Goal: Transaction & Acquisition: Purchase product/service

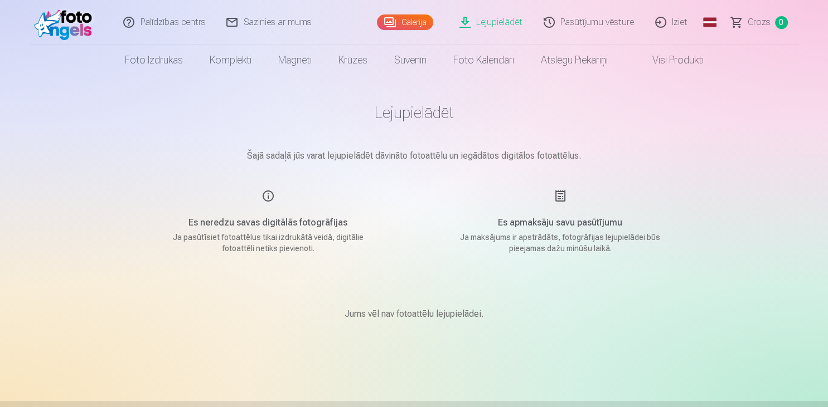
click at [683, 150] on p "Šajā sadaļā jūs varat lejupielādēt dāvināto fotoattēlu un iegādātos digitālos f…" at bounding box center [413, 155] width 557 height 13
click at [409, 26] on link "Galerija" at bounding box center [405, 22] width 56 height 16
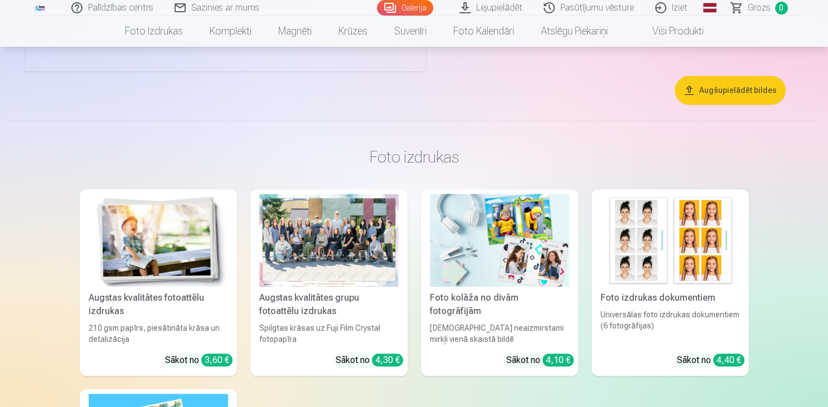
scroll to position [883, 0]
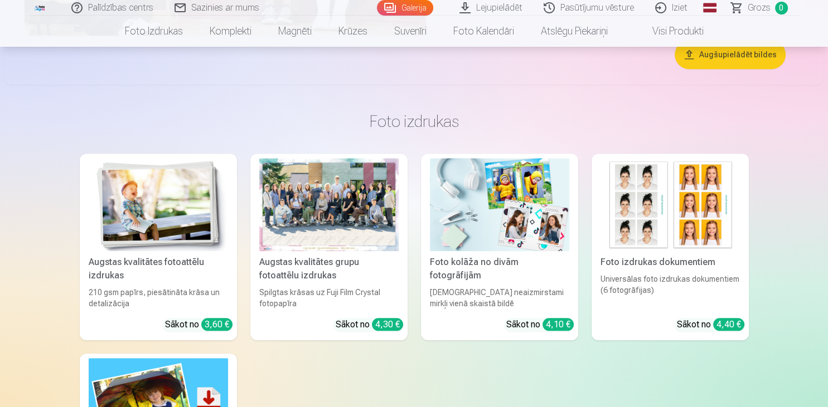
click at [351, 260] on div "Augstas kvalitātes grupu fotoattēlu izdrukas" at bounding box center [329, 269] width 148 height 27
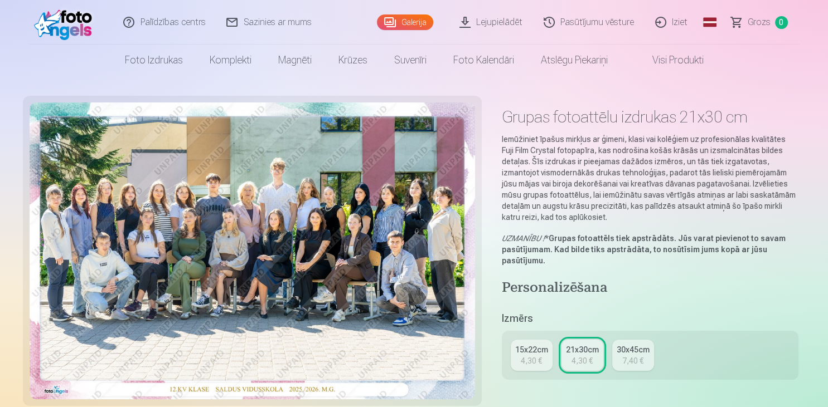
click at [628, 356] on div "7,40 €" at bounding box center [632, 361] width 21 height 11
click at [579, 347] on div "21x30cm" at bounding box center [582, 349] width 33 height 11
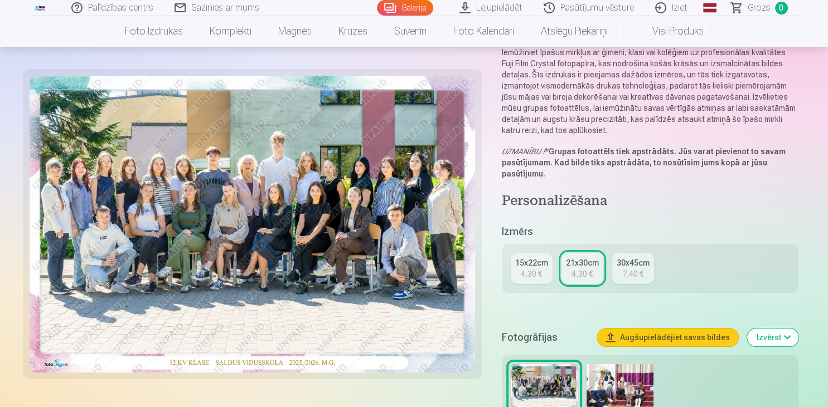
scroll to position [118, 0]
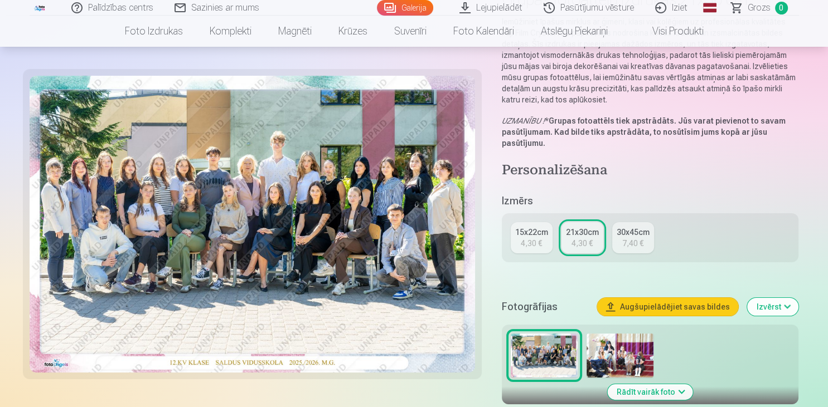
click at [603, 366] on img at bounding box center [619, 356] width 67 height 45
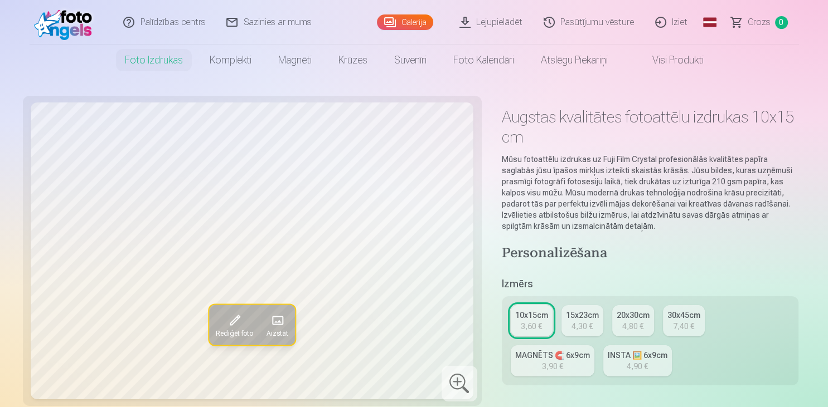
click at [522, 317] on div "10x15cm" at bounding box center [531, 315] width 33 height 11
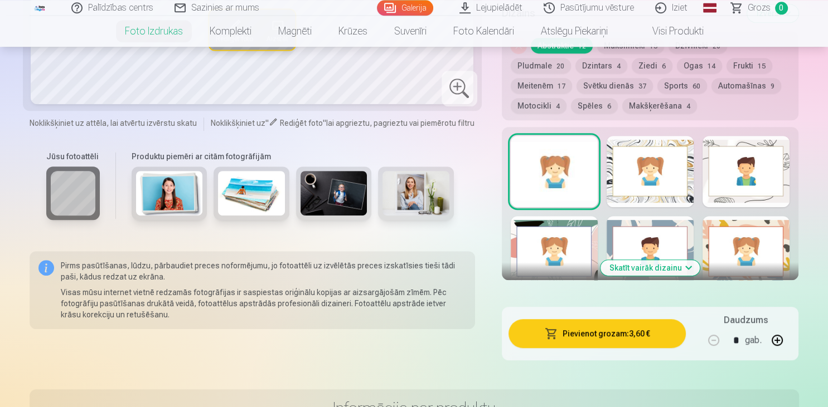
scroll to position [551, 0]
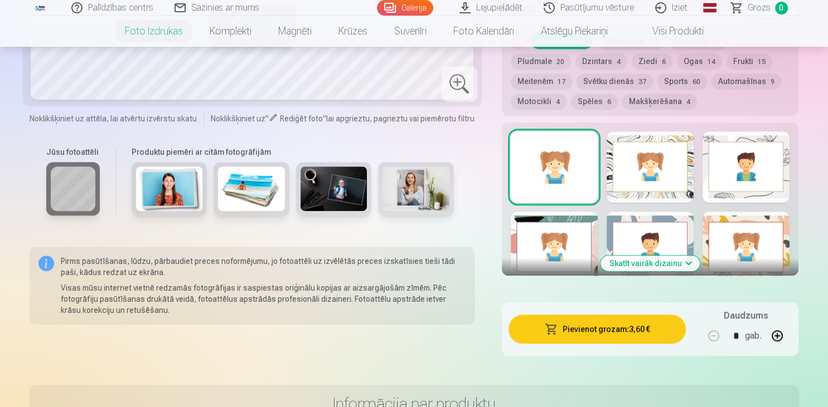
click at [597, 329] on button "Pievienot grozam : 3,60 €" at bounding box center [597, 329] width 178 height 29
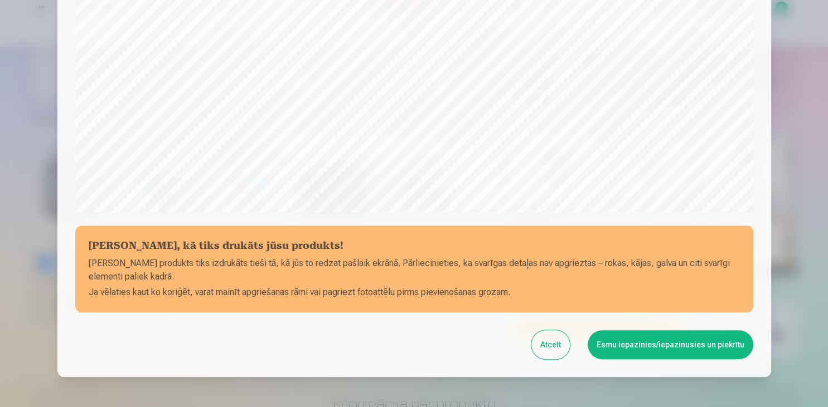
scroll to position [337, 0]
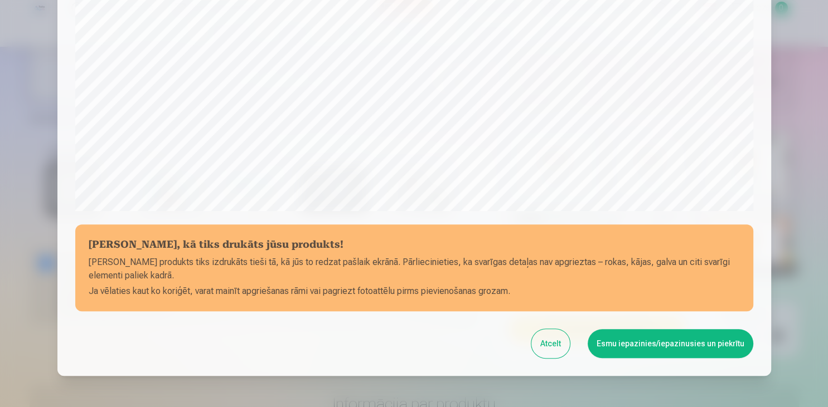
drag, startPoint x: 826, startPoint y: 227, endPoint x: 826, endPoint y: 198, distance: 29.5
click at [826, 198] on div at bounding box center [414, 203] width 828 height 407
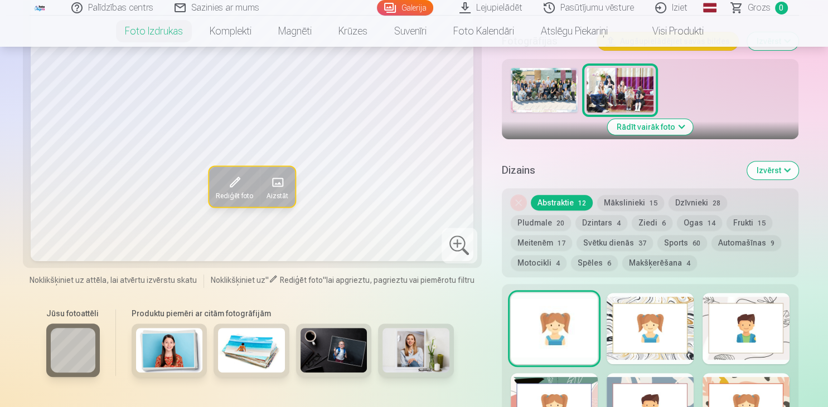
scroll to position [384, 0]
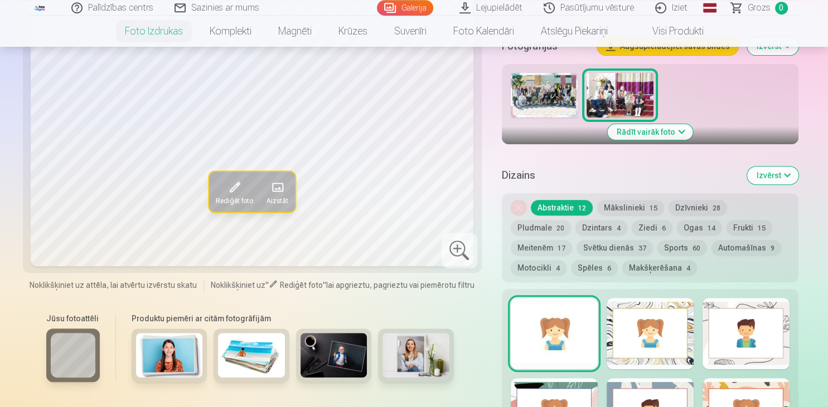
click at [625, 206] on button "Mākslinieki 15" at bounding box center [630, 208] width 67 height 16
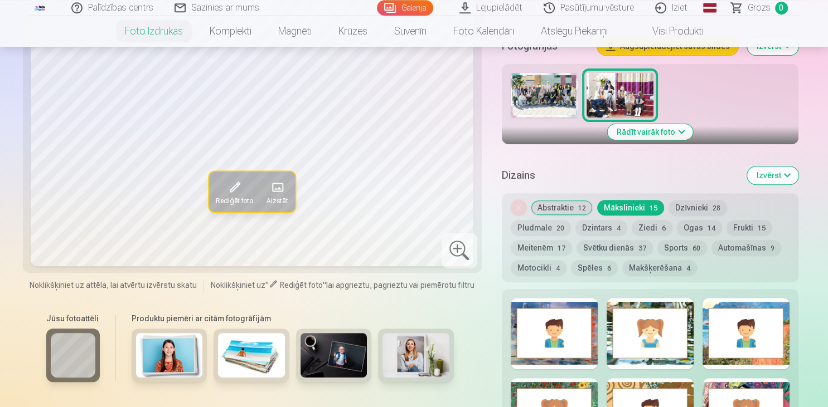
click at [571, 220] on button "Pludmale 20" at bounding box center [540, 228] width 60 height 16
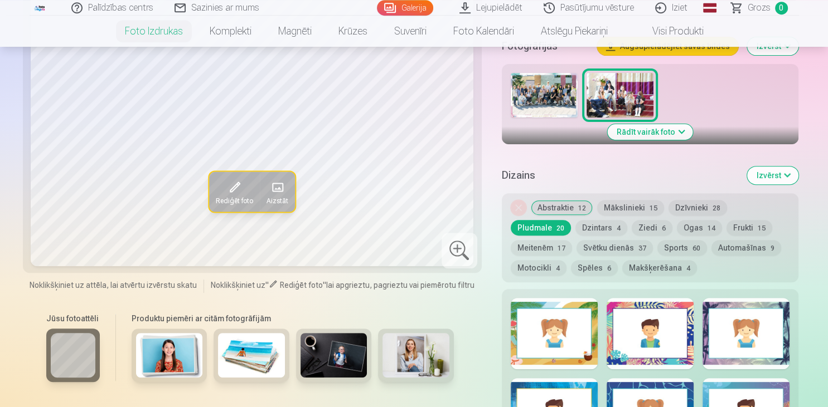
click at [572, 240] on button "Meitenēm 17" at bounding box center [540, 248] width 61 height 16
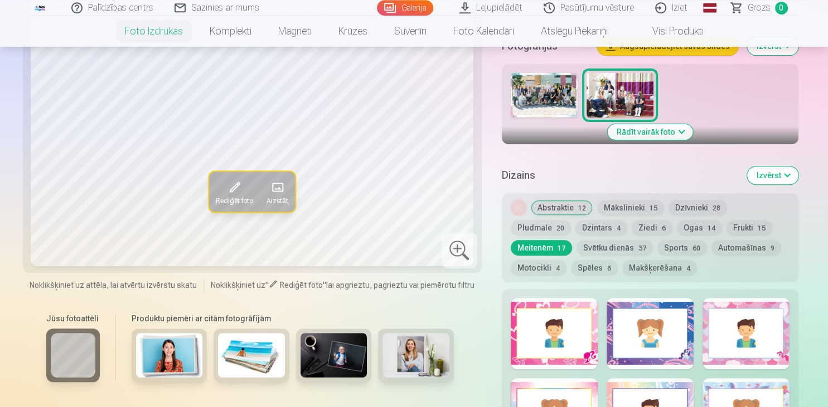
click at [726, 229] on button "Frukti 15" at bounding box center [749, 228] width 46 height 16
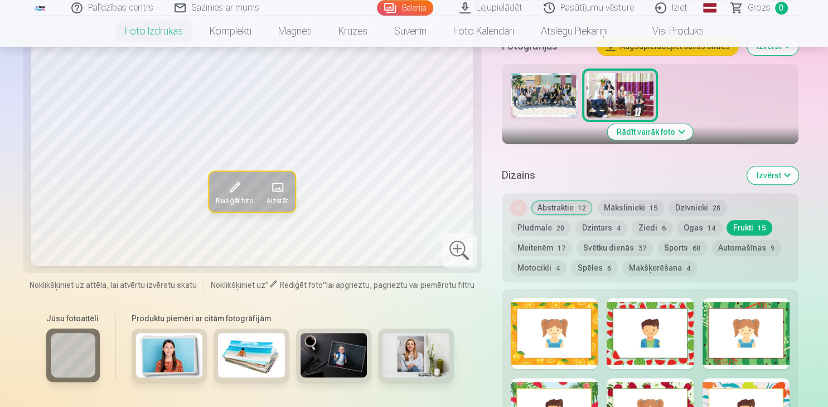
click at [677, 223] on button "Ogas 14" at bounding box center [699, 228] width 45 height 16
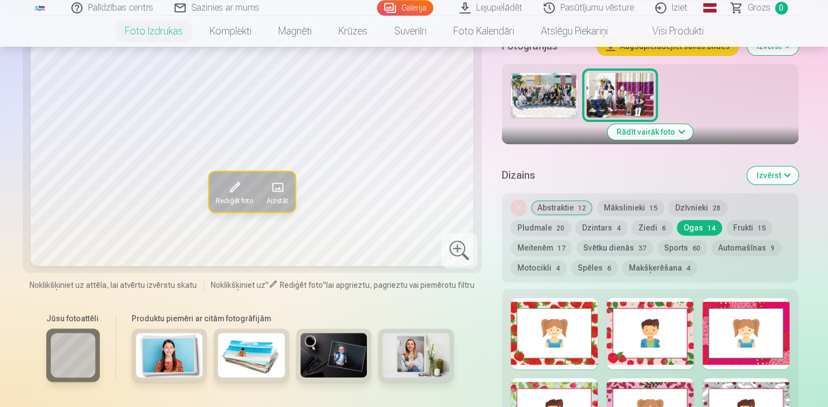
click at [575, 223] on button "Dzintars 4" at bounding box center [601, 228] width 52 height 16
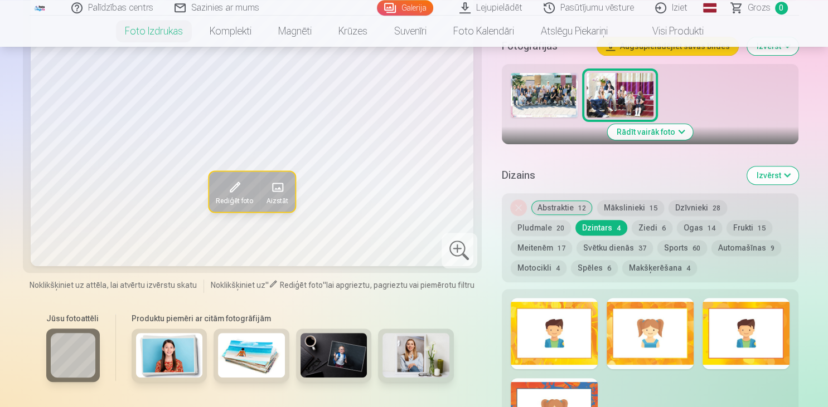
click at [555, 207] on button "Abstraktie 12" at bounding box center [562, 208] width 62 height 16
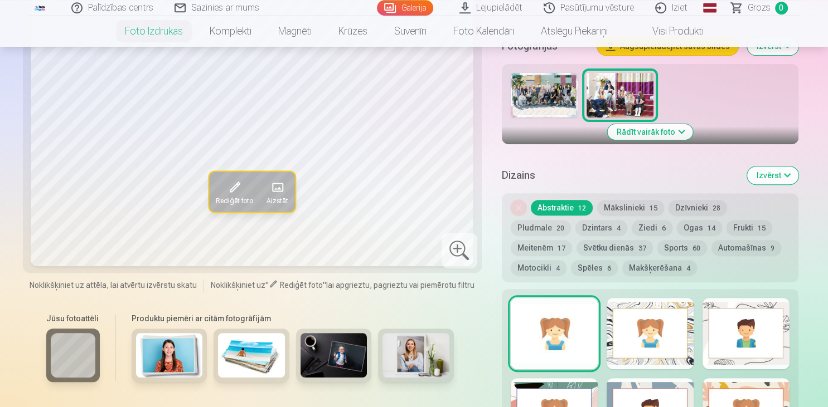
click at [635, 301] on div at bounding box center [649, 333] width 87 height 71
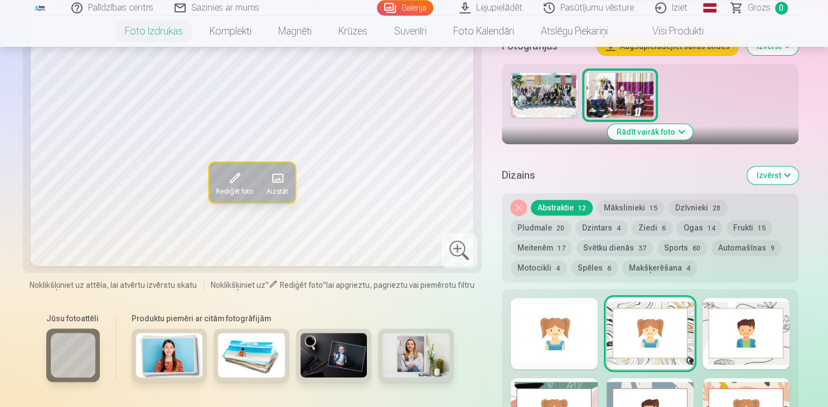
click at [741, 305] on div at bounding box center [745, 333] width 87 height 71
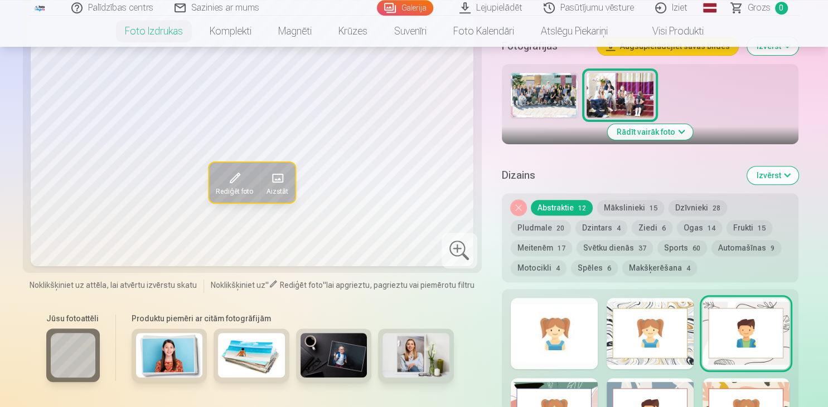
click at [581, 386] on div at bounding box center [553, 413] width 87 height 71
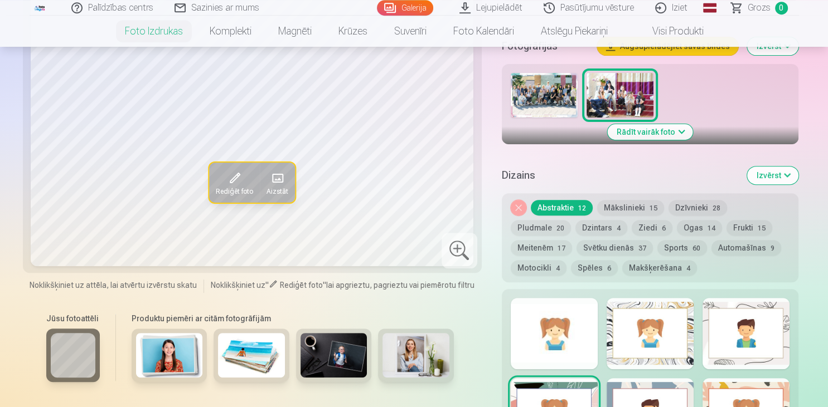
click at [628, 382] on div at bounding box center [649, 413] width 87 height 71
click at [711, 382] on div at bounding box center [745, 413] width 87 height 71
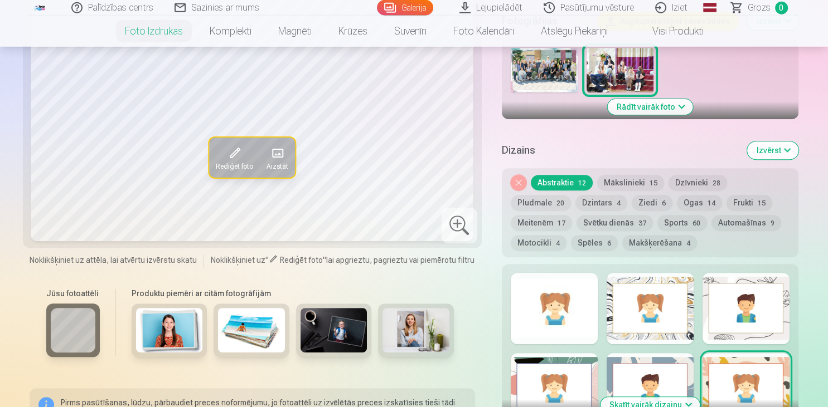
scroll to position [399, 0]
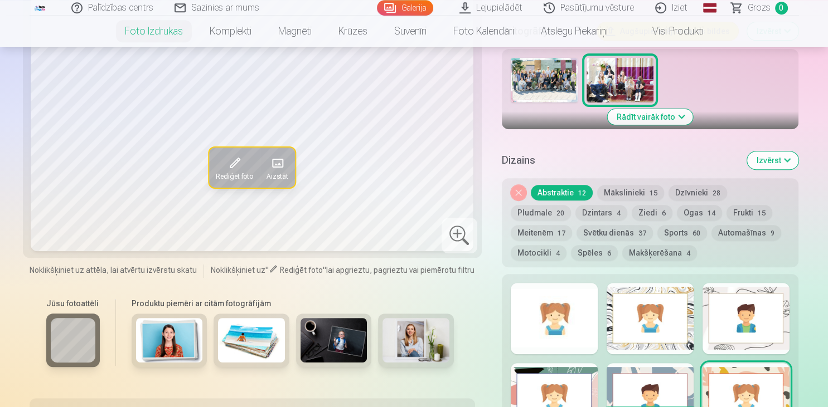
click at [566, 304] on div at bounding box center [553, 318] width 87 height 71
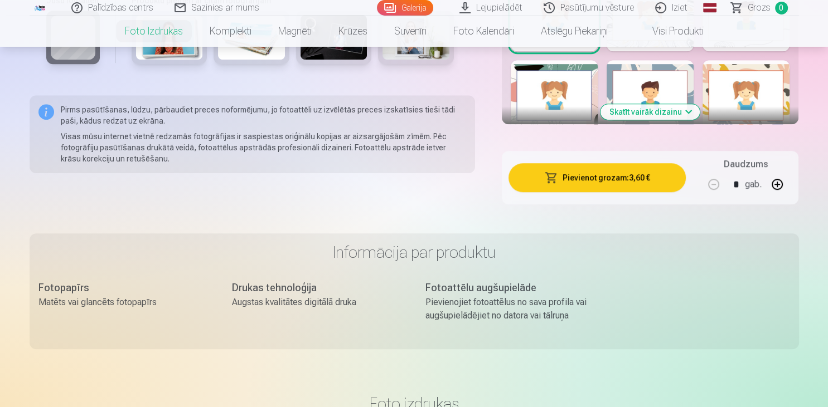
scroll to position [692, 0]
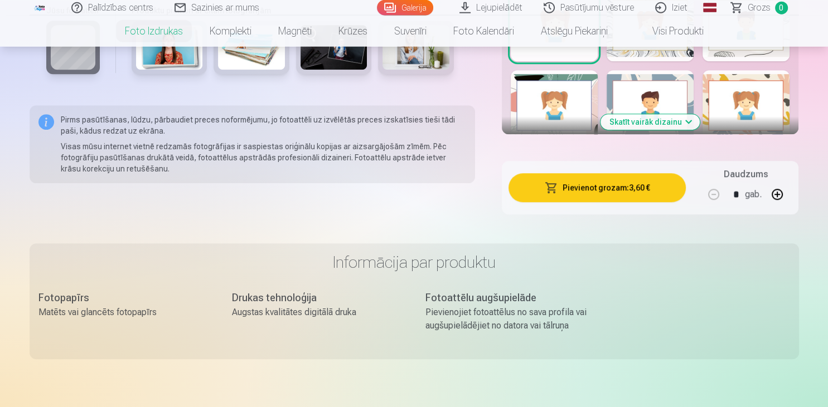
click at [588, 190] on button "Pievienot grozam : 3,60 €" at bounding box center [597, 187] width 178 height 29
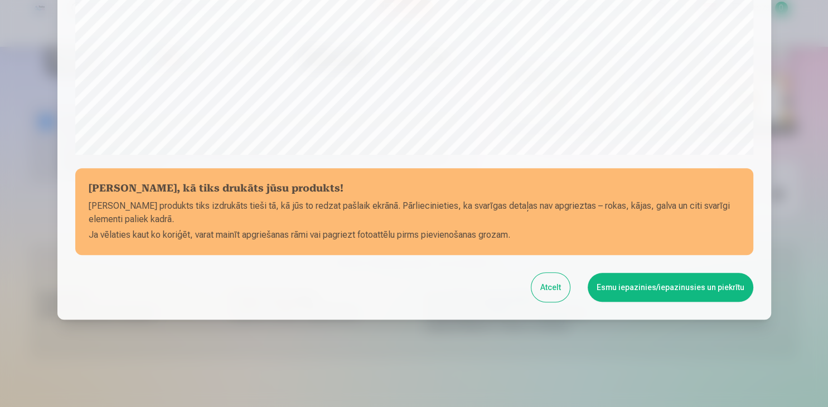
scroll to position [395, 0]
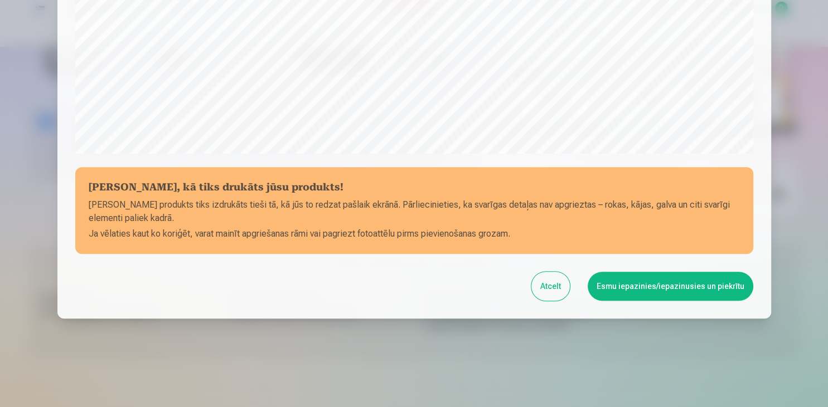
click at [670, 283] on button "Esmu iepazinies/iepazinusies un piekrītu" at bounding box center [670, 286] width 166 height 29
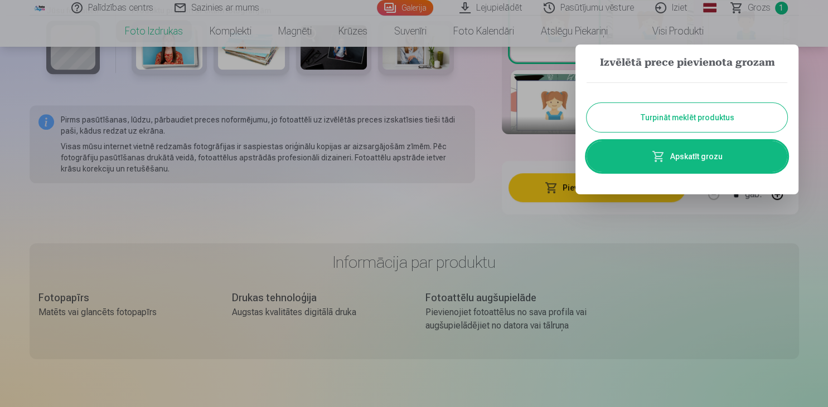
click at [716, 123] on button "Turpināt meklēt produktus" at bounding box center [686, 117] width 201 height 29
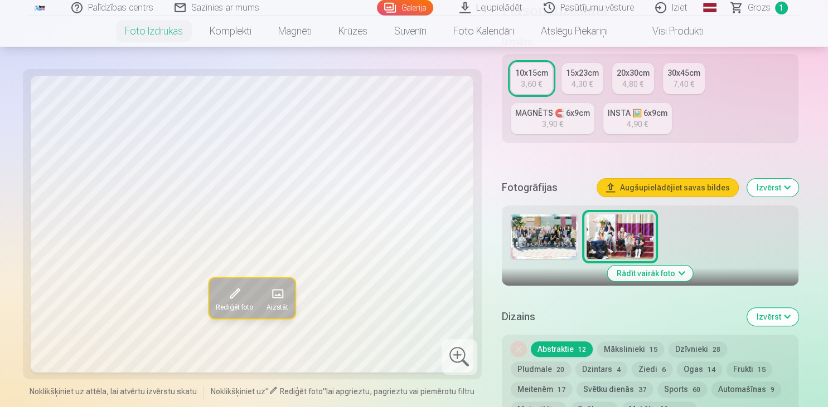
scroll to position [207, 0]
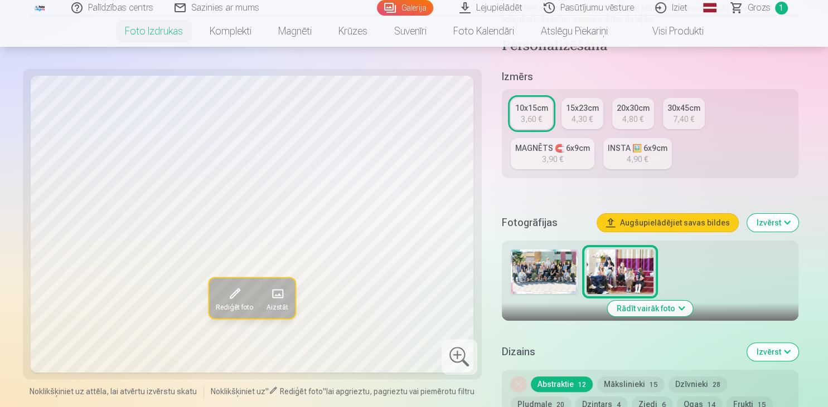
click at [544, 260] on img at bounding box center [543, 272] width 67 height 45
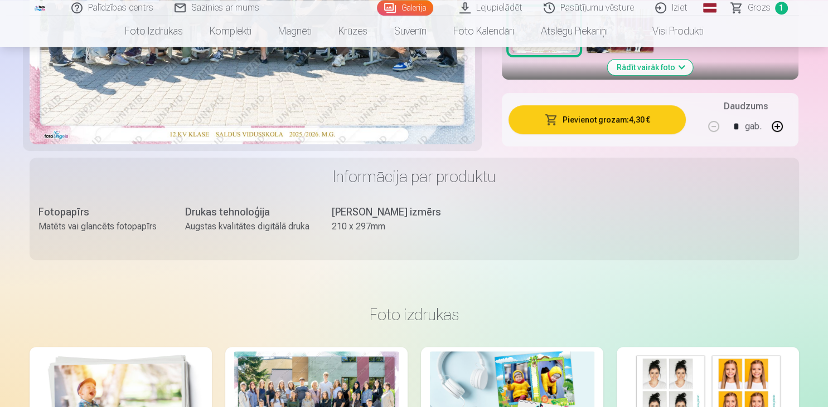
scroll to position [437, 0]
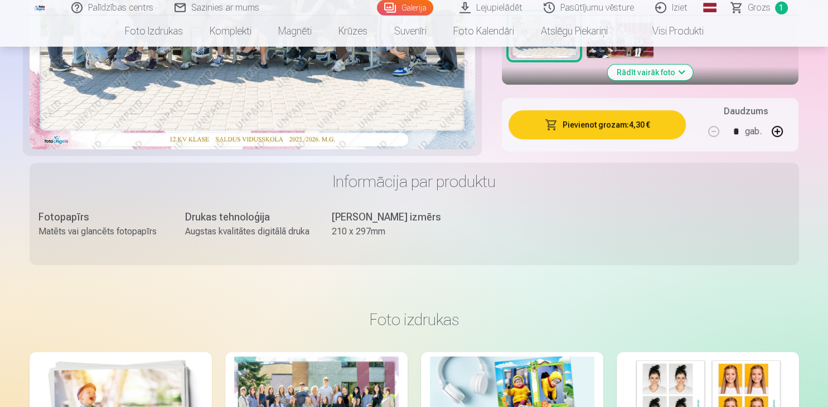
click at [594, 119] on button "Pievienot grozam : 4,30 €" at bounding box center [597, 124] width 178 height 29
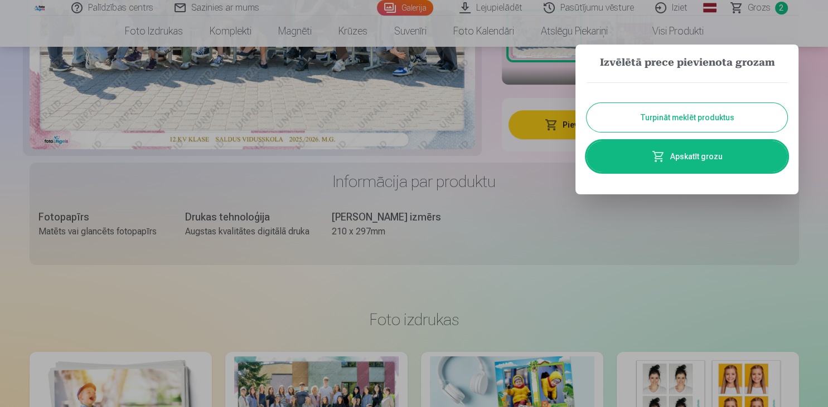
click at [658, 115] on button "Turpināt meklēt produktus" at bounding box center [686, 117] width 201 height 29
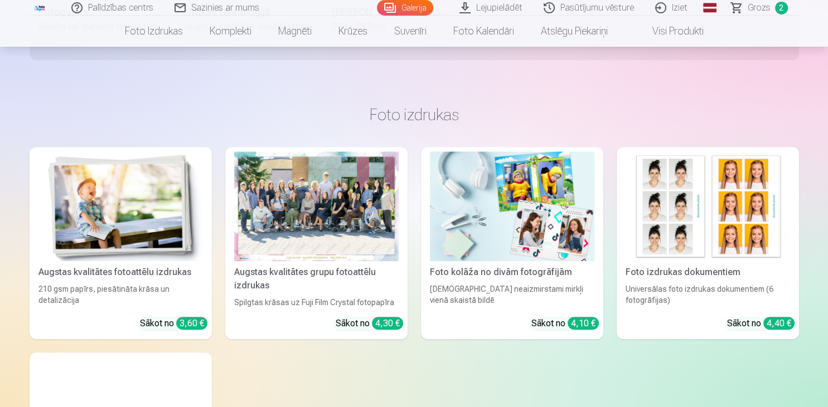
scroll to position [647, 0]
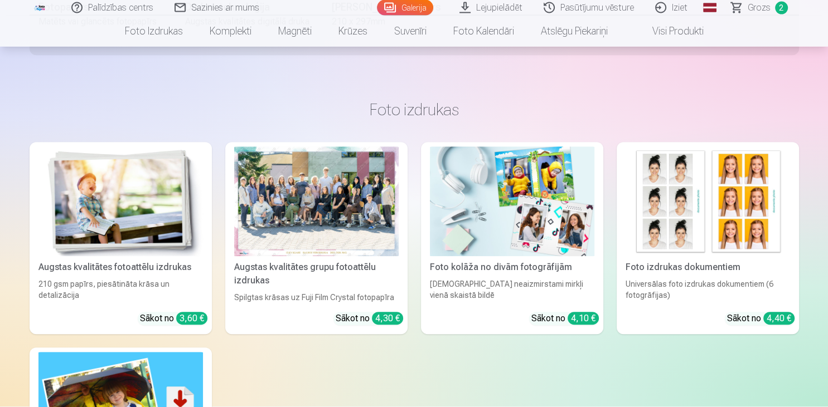
click at [710, 269] on div "Foto izdrukas dokumentiem" at bounding box center [707, 267] width 173 height 13
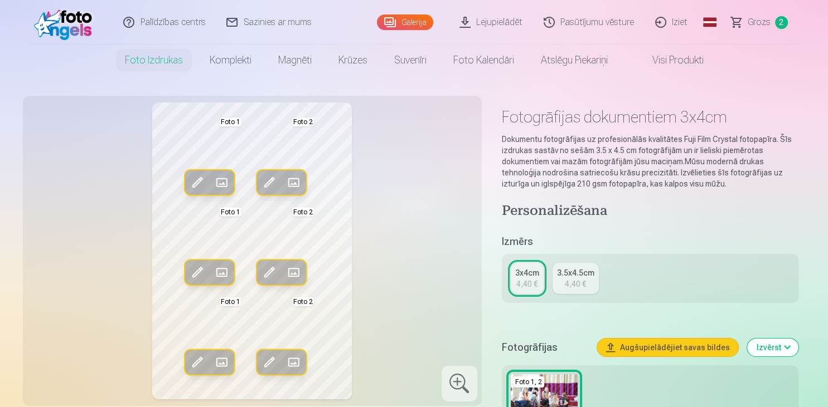
click at [194, 228] on div "Rediģēt foto Aizstāt Foto 1 Rediģēt foto Aizstāt Foto 2 Rediģēt foto Aizstāt Fo…" at bounding box center [252, 251] width 445 height 297
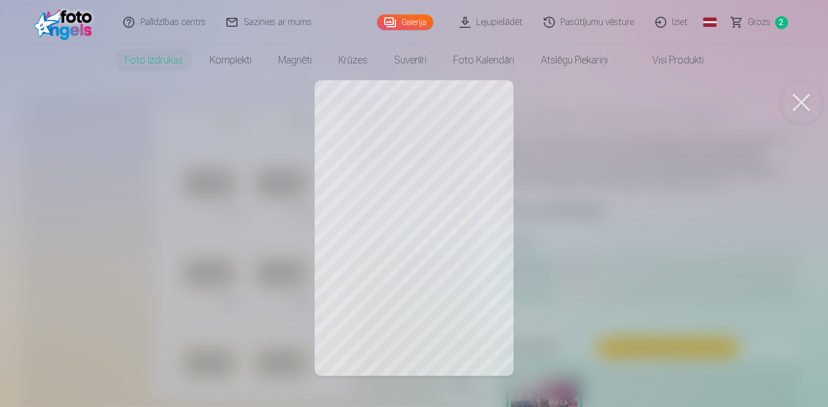
click at [806, 95] on button at bounding box center [801, 102] width 45 height 45
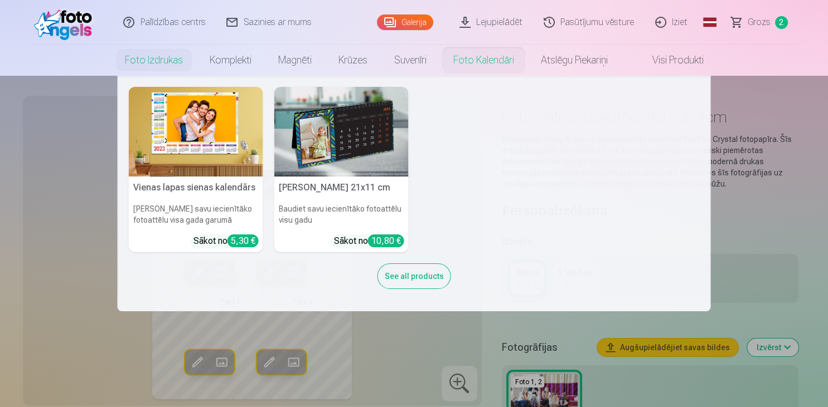
click at [474, 66] on link "Foto kalendāri" at bounding box center [483, 60] width 87 height 31
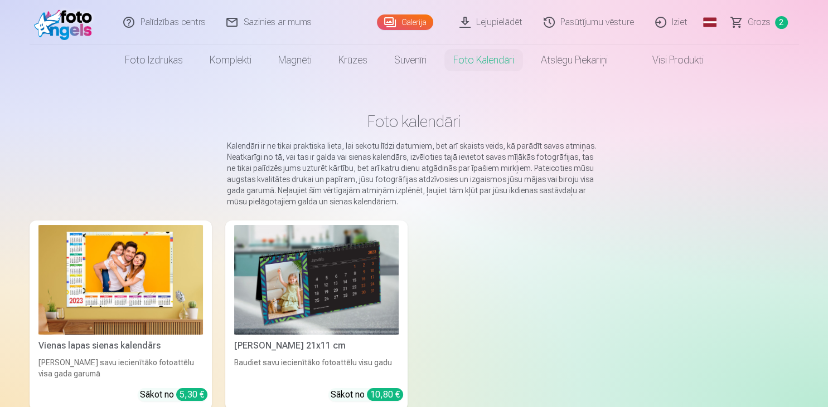
click at [343, 281] on img at bounding box center [316, 280] width 164 height 110
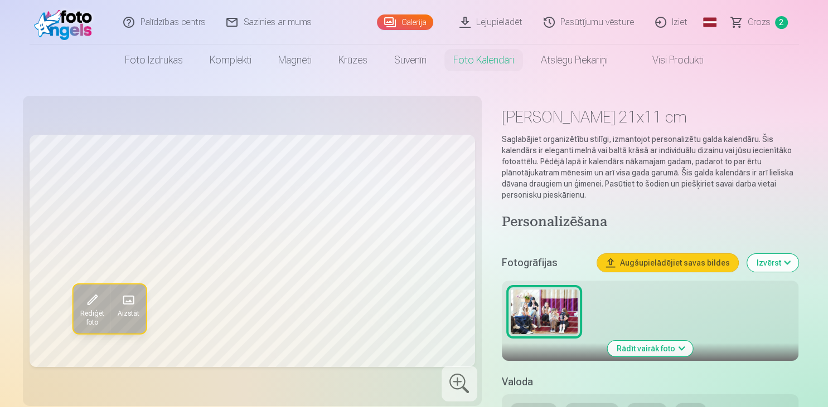
click at [87, 315] on span "Rediģēt foto" at bounding box center [92, 318] width 24 height 18
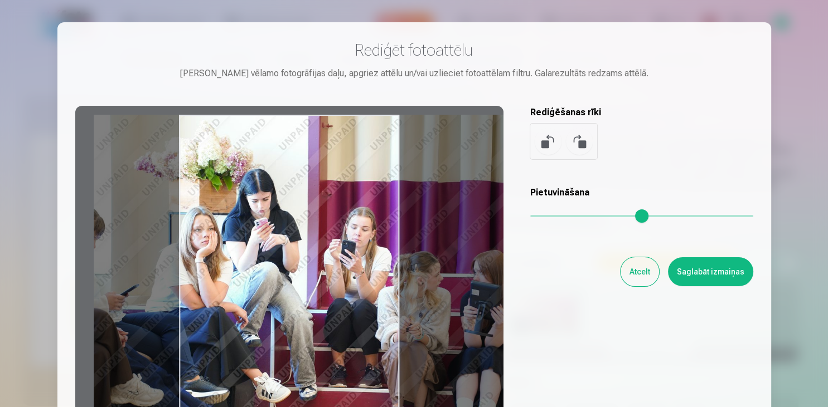
drag, startPoint x: 219, startPoint y: 247, endPoint x: 272, endPoint y: 240, distance: 53.4
click at [272, 240] on div at bounding box center [289, 281] width 428 height 350
click at [388, 148] on div at bounding box center [289, 281] width 428 height 350
click at [639, 269] on button "Atcelt" at bounding box center [639, 271] width 38 height 29
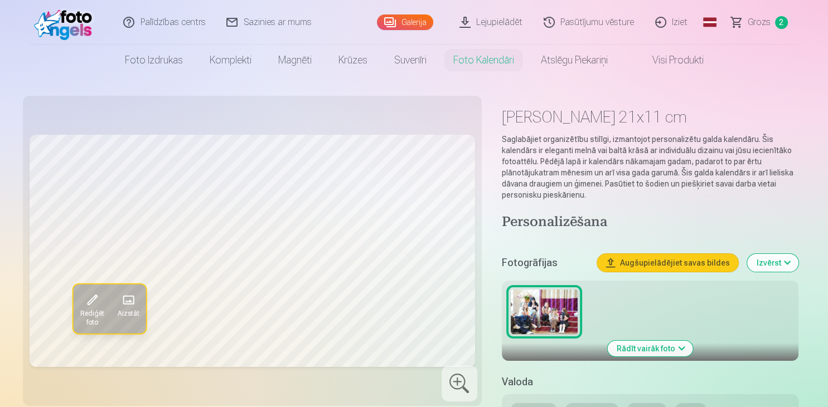
click at [648, 347] on button "Rādīt vairāk foto" at bounding box center [649, 349] width 85 height 16
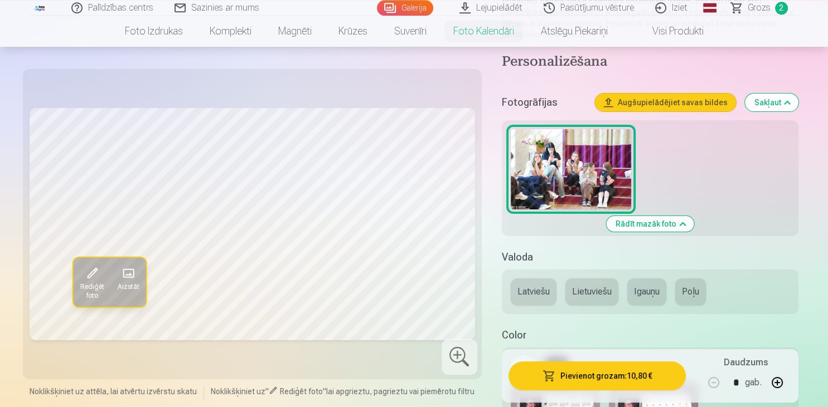
scroll to position [145, 0]
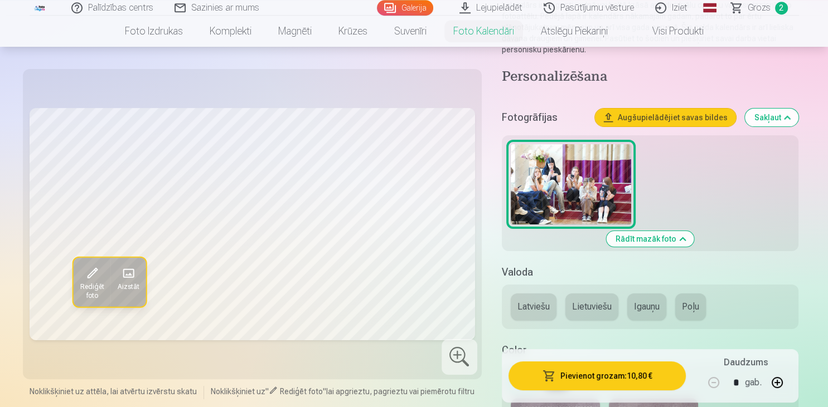
click at [768, 114] on button "Sakļaut" at bounding box center [771, 118] width 53 height 18
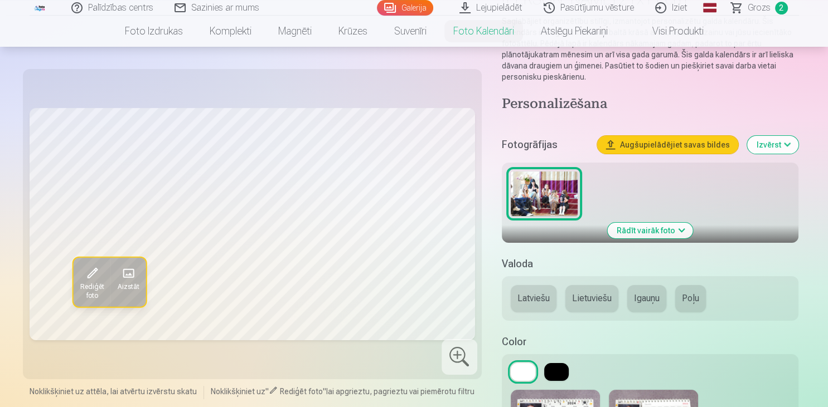
scroll to position [117, 0]
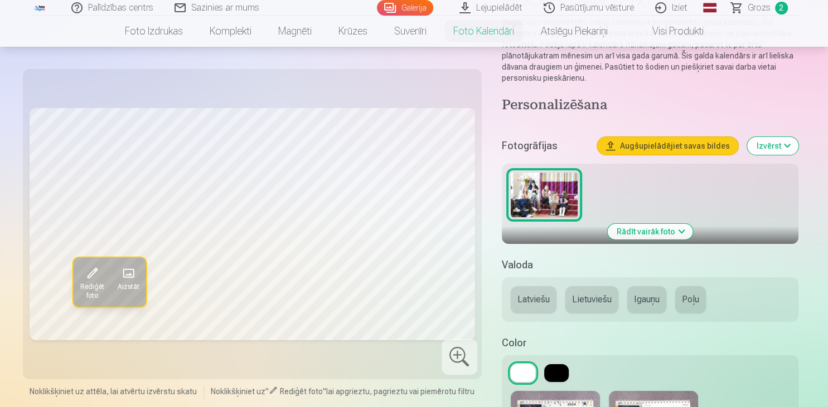
click at [106, 278] on button "Rediģēt foto" at bounding box center [91, 282] width 37 height 49
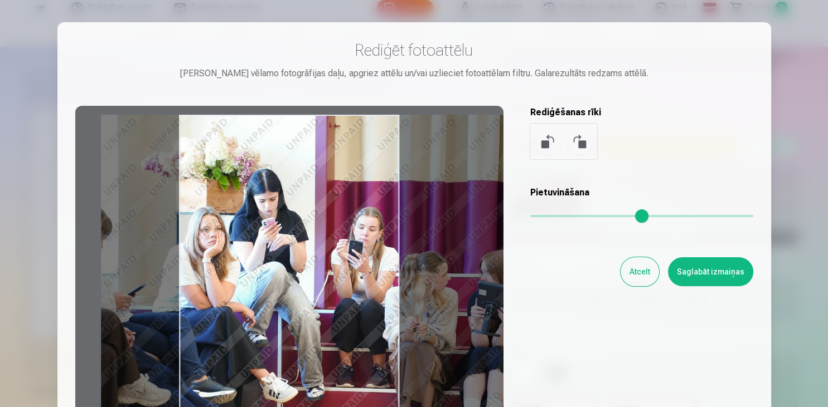
drag, startPoint x: 244, startPoint y: 228, endPoint x: 305, endPoint y: 227, distance: 61.3
click at [305, 227] on div at bounding box center [289, 281] width 428 height 350
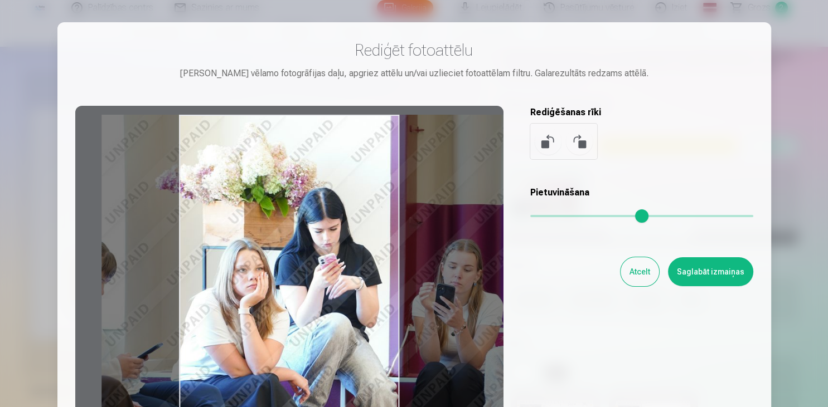
drag, startPoint x: 535, startPoint y: 216, endPoint x: 572, endPoint y: 218, distance: 36.8
click at [572, 217] on input "range" at bounding box center [641, 216] width 223 height 2
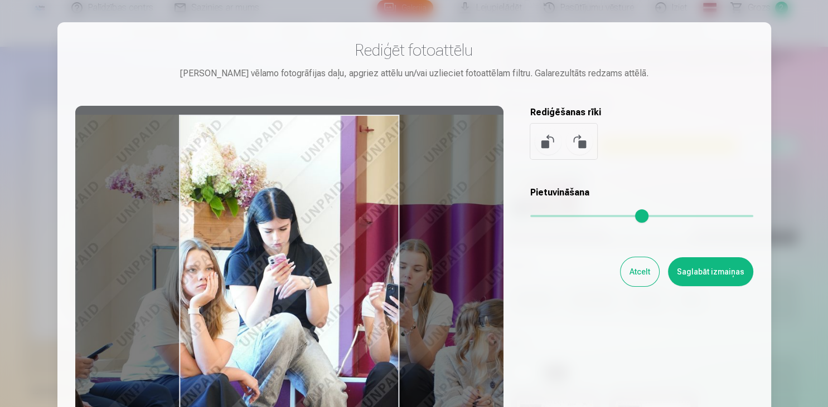
drag, startPoint x: 358, startPoint y: 273, endPoint x: 271, endPoint y: 294, distance: 88.8
click at [271, 294] on div at bounding box center [289, 281] width 428 height 350
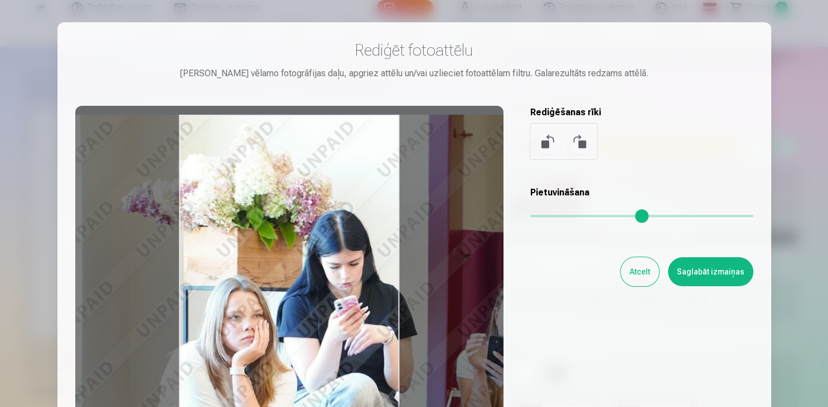
drag, startPoint x: 573, startPoint y: 218, endPoint x: 614, endPoint y: 220, distance: 40.2
type input "****"
click at [614, 217] on input "range" at bounding box center [641, 216] width 223 height 2
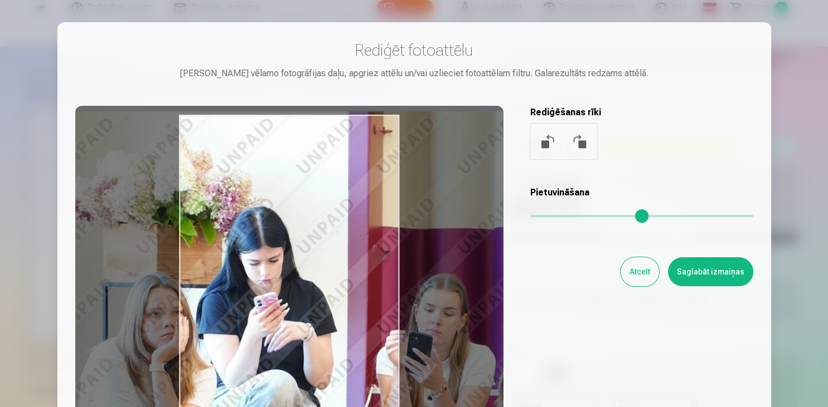
drag, startPoint x: 303, startPoint y: 320, endPoint x: 223, endPoint y: 318, distance: 79.2
click at [223, 318] on div at bounding box center [289, 281] width 428 height 350
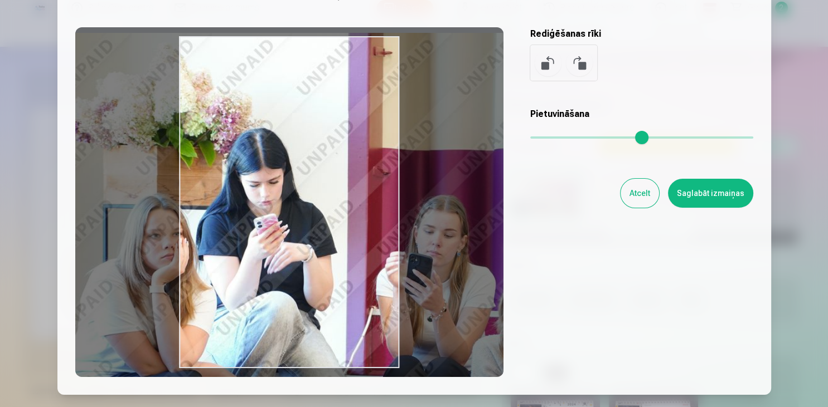
scroll to position [89, 0]
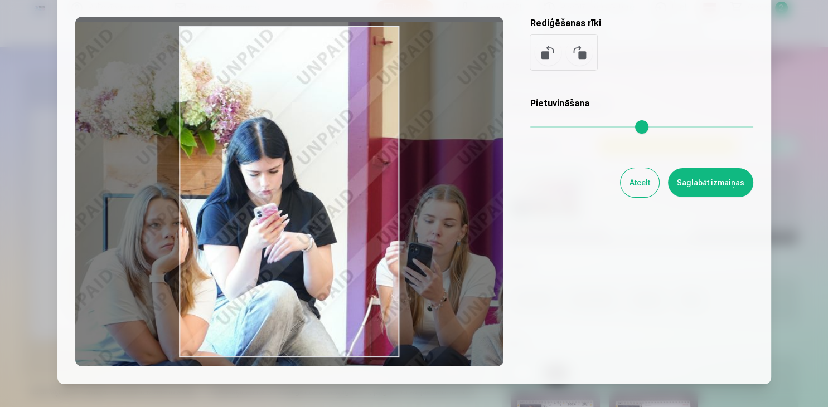
drag, startPoint x: 827, startPoint y: 79, endPoint x: 824, endPoint y: 145, distance: 67.0
click at [824, 145] on div at bounding box center [414, 203] width 828 height 407
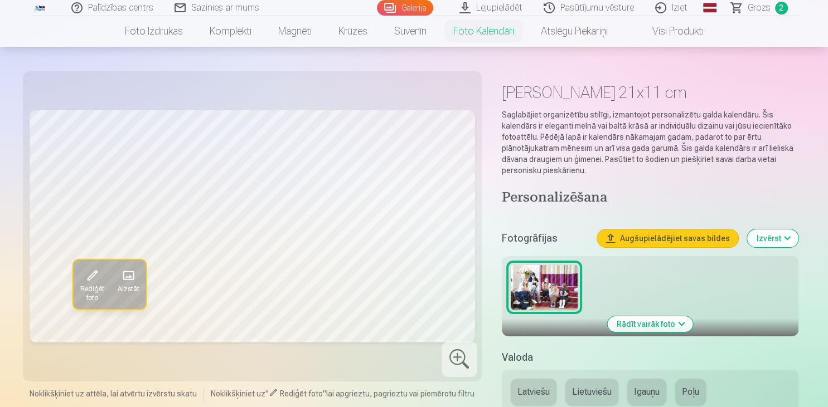
scroll to position [0, 0]
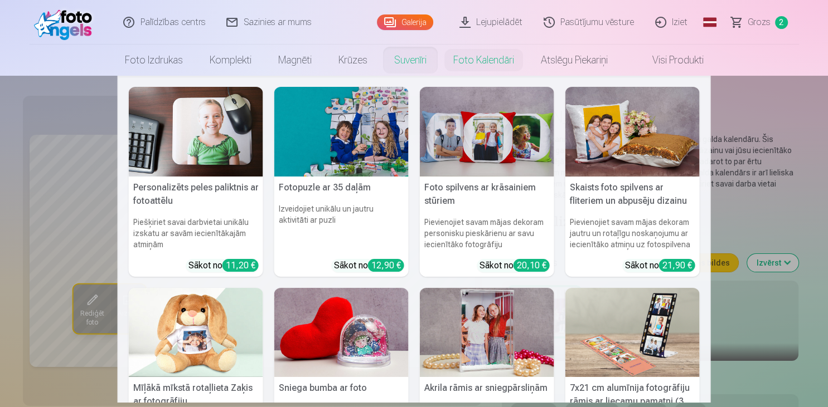
click at [418, 59] on link "Suvenīri" at bounding box center [410, 60] width 59 height 31
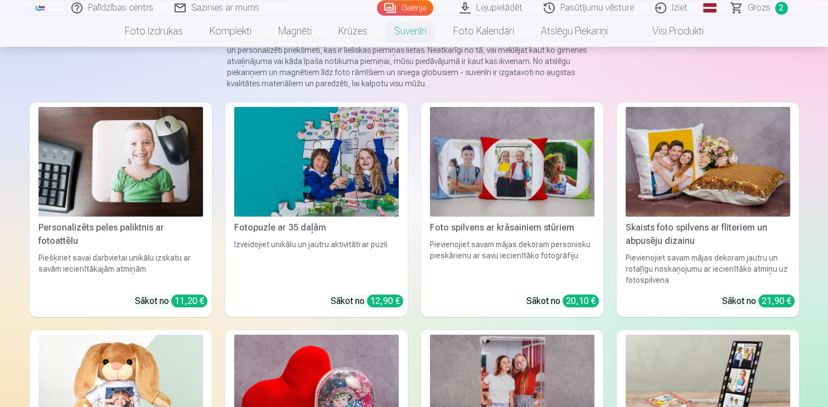
scroll to position [101, 0]
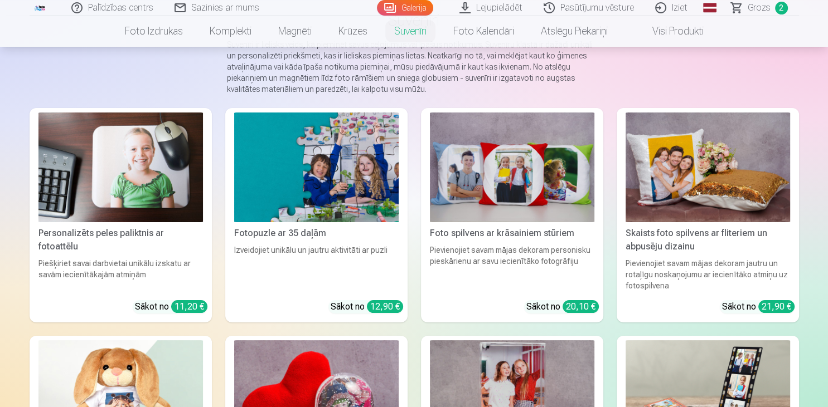
click at [753, 7] on span "Grozs" at bounding box center [758, 7] width 23 height 13
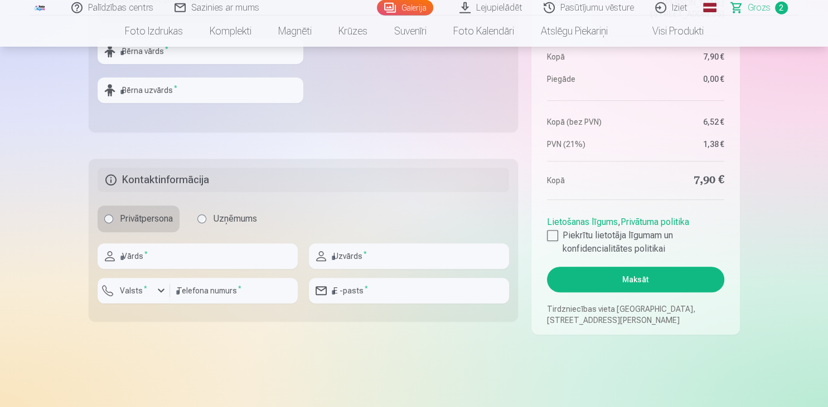
scroll to position [495, 0]
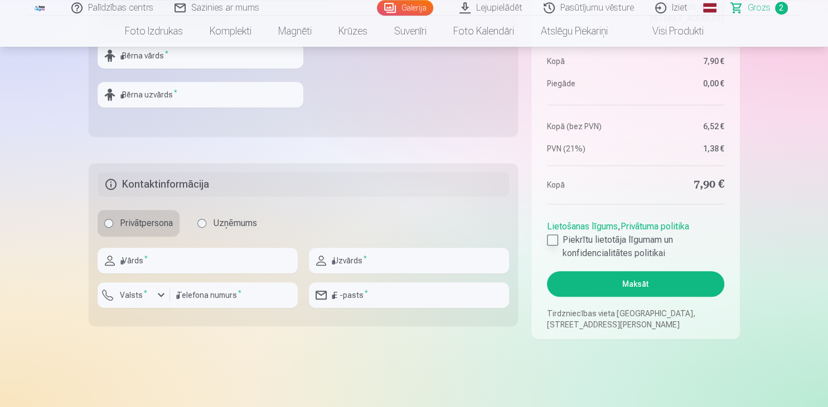
click at [552, 238] on div at bounding box center [552, 240] width 11 height 11
click at [605, 286] on button "Maksāt" at bounding box center [635, 284] width 177 height 26
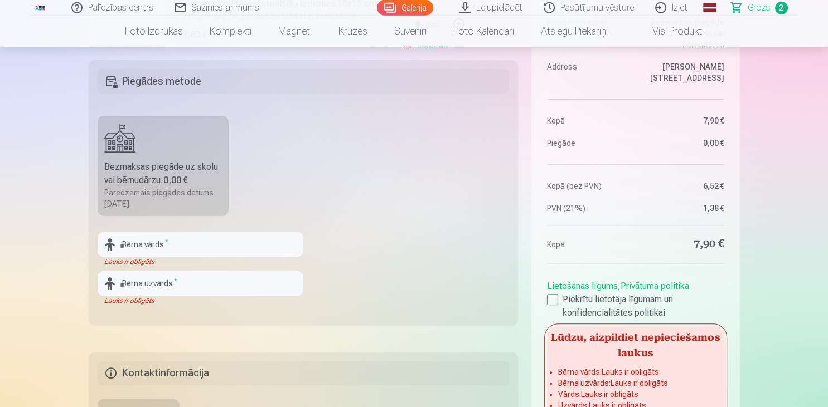
scroll to position [297, 0]
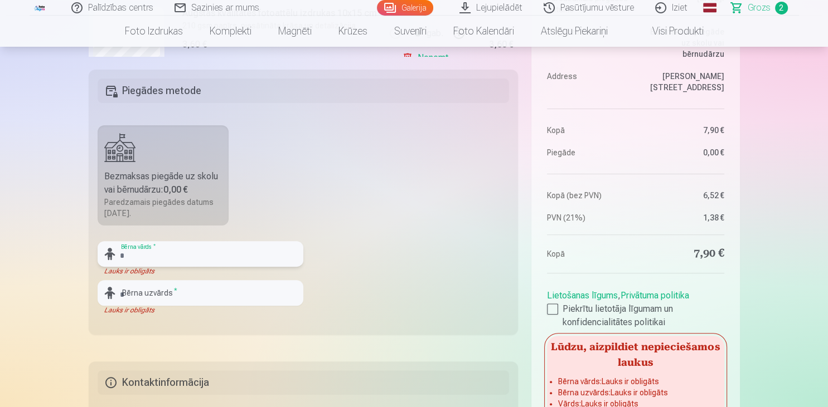
click at [162, 257] on input "text" at bounding box center [201, 254] width 206 height 26
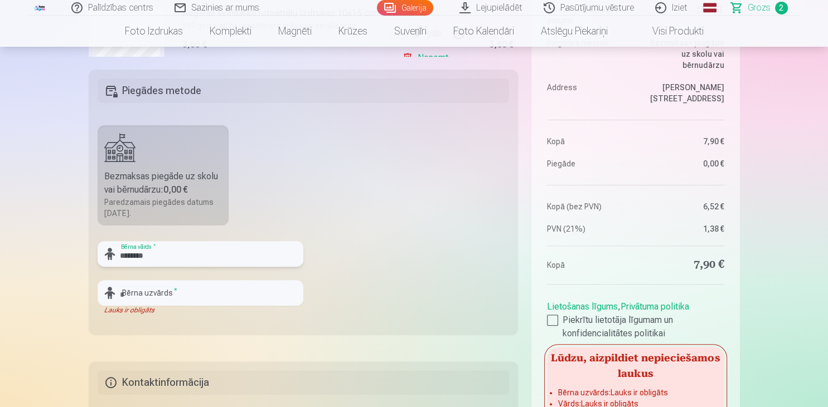
type input "*******"
click at [162, 291] on input "text" at bounding box center [201, 293] width 206 height 26
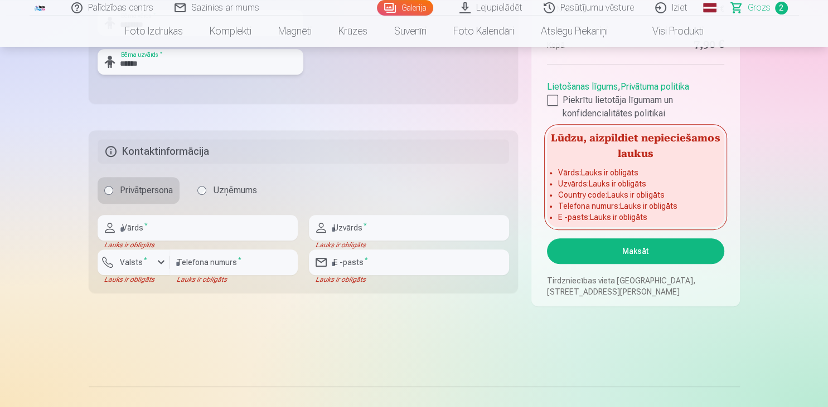
scroll to position [590, 0]
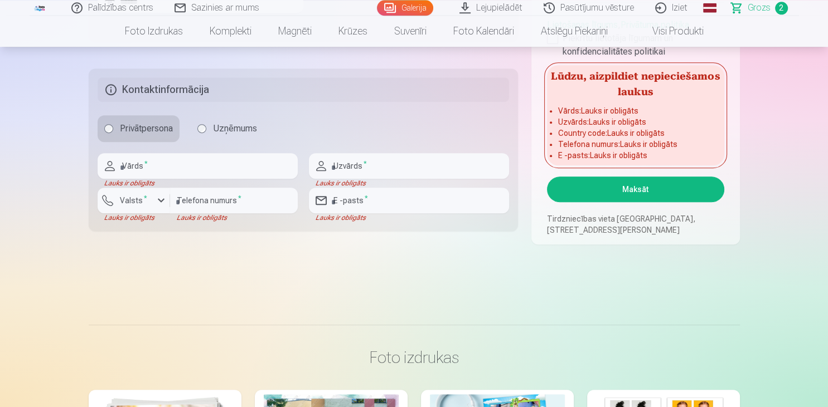
type input "******"
click at [163, 160] on input "text" at bounding box center [198, 166] width 200 height 26
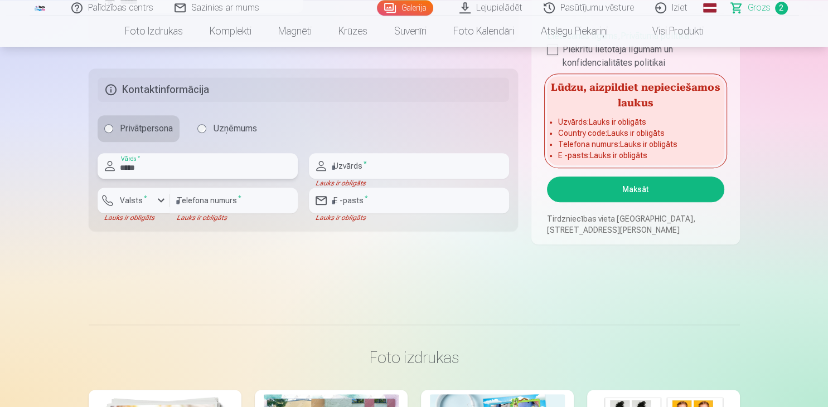
type input "*****"
click at [369, 172] on input "text" at bounding box center [409, 166] width 200 height 26
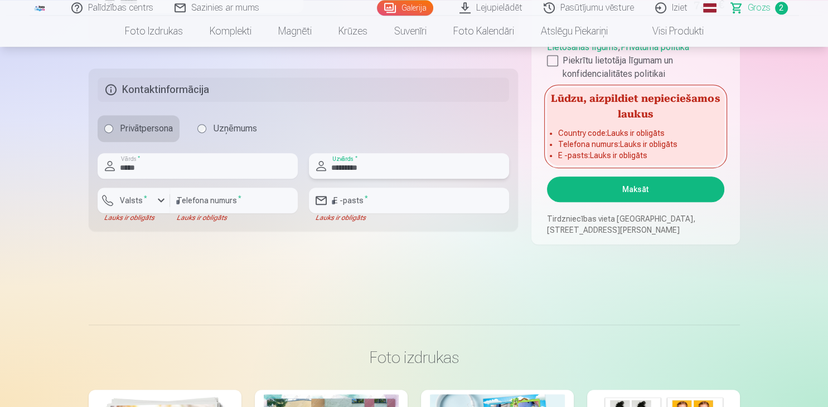
type input "*********"
click at [382, 203] on input "email" at bounding box center [409, 201] width 200 height 26
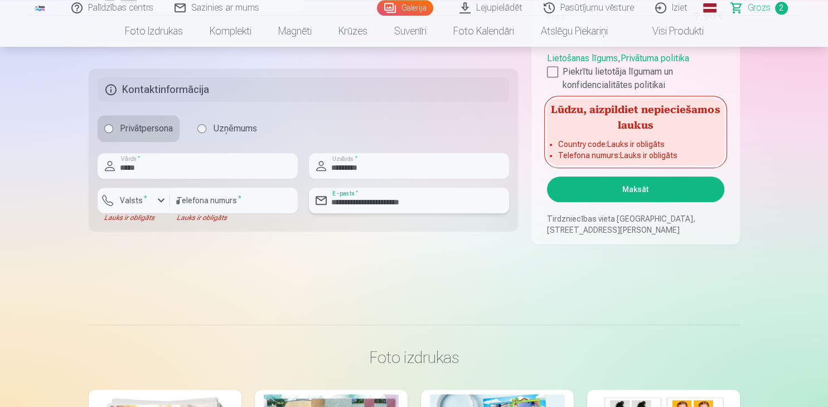
type input "**********"
click at [235, 204] on input "number" at bounding box center [234, 201] width 128 height 26
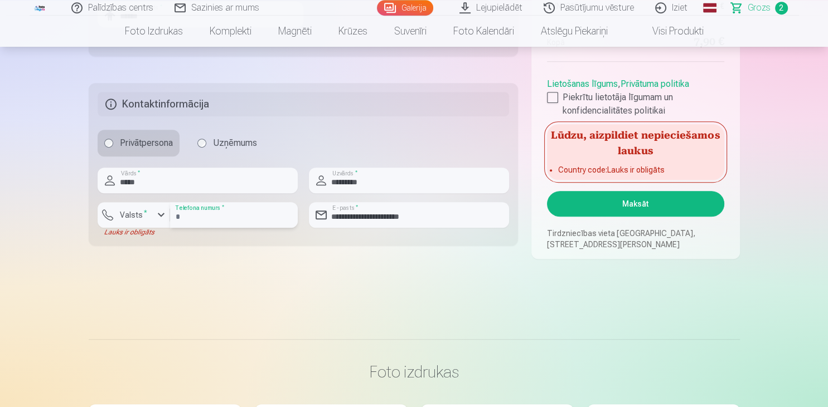
scroll to position [552, 0]
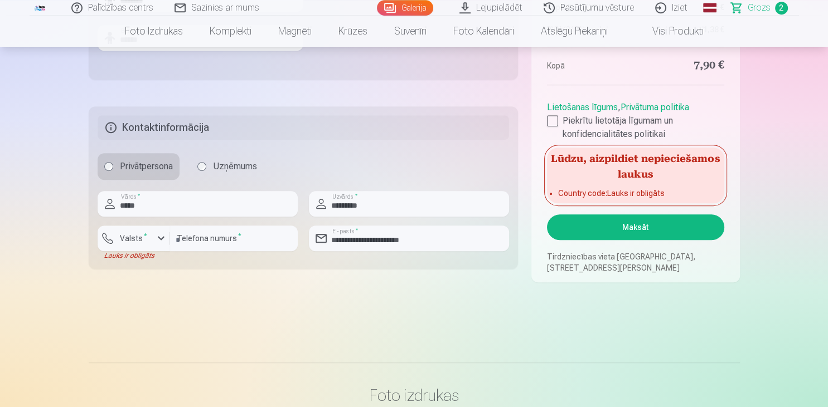
click at [641, 236] on button "Maksāt" at bounding box center [635, 228] width 177 height 26
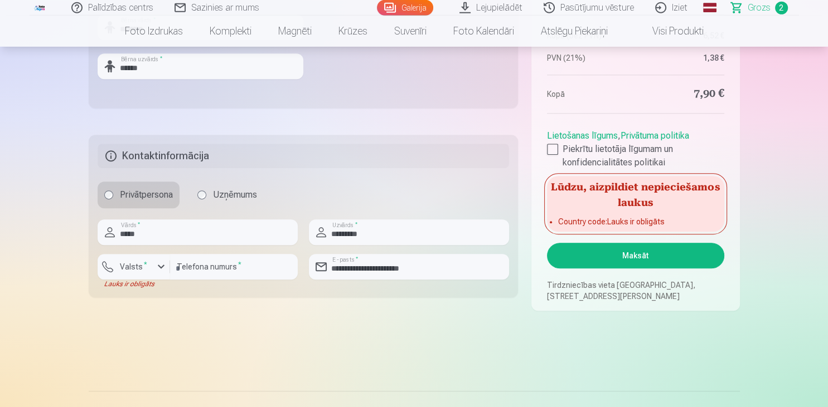
scroll to position [519, 0]
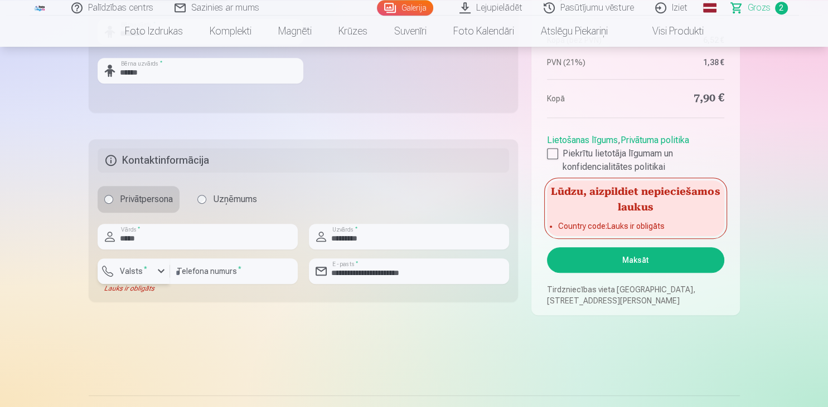
click at [162, 271] on div "button" at bounding box center [160, 271] width 13 height 13
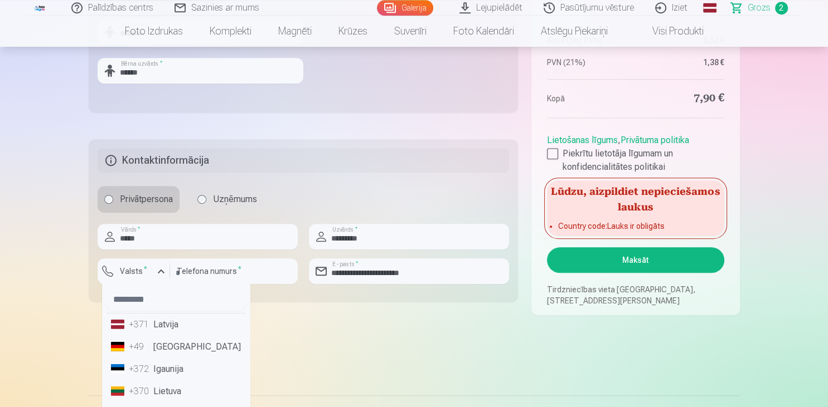
click at [166, 325] on li "+371 Latvija" at bounding box center [175, 325] width 139 height 22
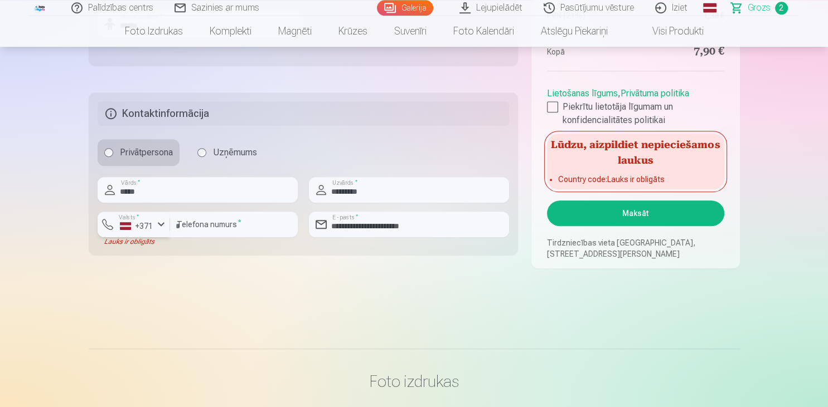
scroll to position [585, 0]
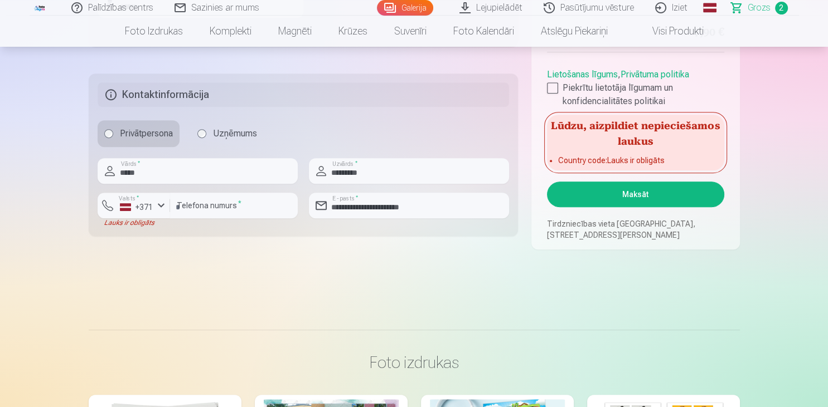
click at [630, 194] on button "Maksāt" at bounding box center [635, 195] width 177 height 26
click at [198, 206] on input "*******" at bounding box center [234, 206] width 128 height 26
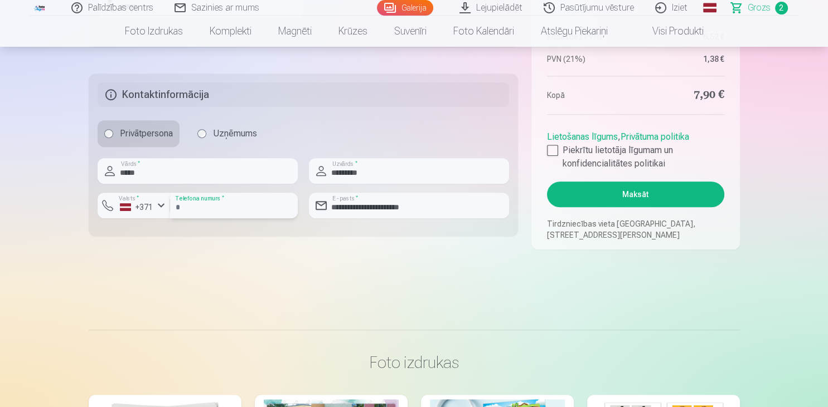
type input "********"
click at [609, 191] on button "Maksāt" at bounding box center [635, 195] width 177 height 26
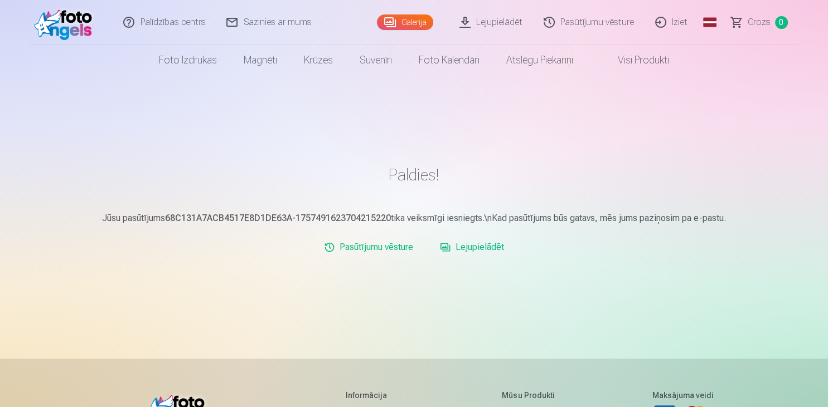
click at [470, 246] on link "Lejupielādēt" at bounding box center [471, 247] width 73 height 22
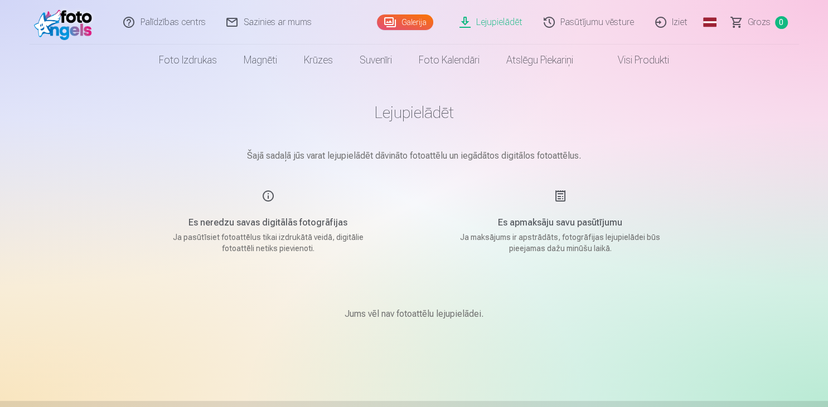
click at [644, 57] on link "Visi produkti" at bounding box center [634, 60] width 96 height 31
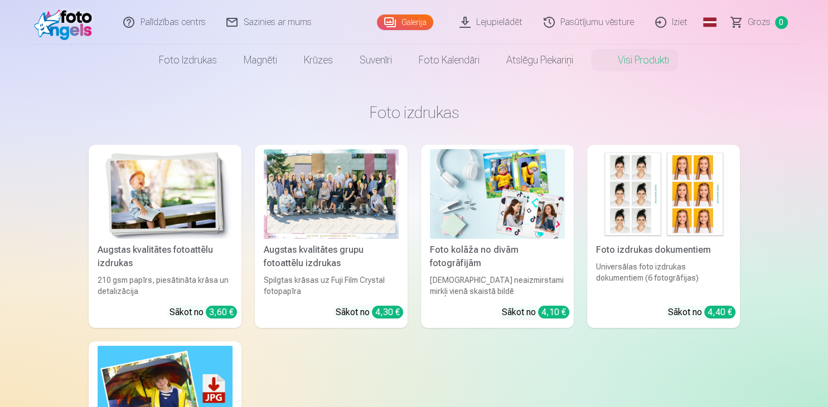
click at [417, 17] on link "Galerija" at bounding box center [405, 22] width 56 height 16
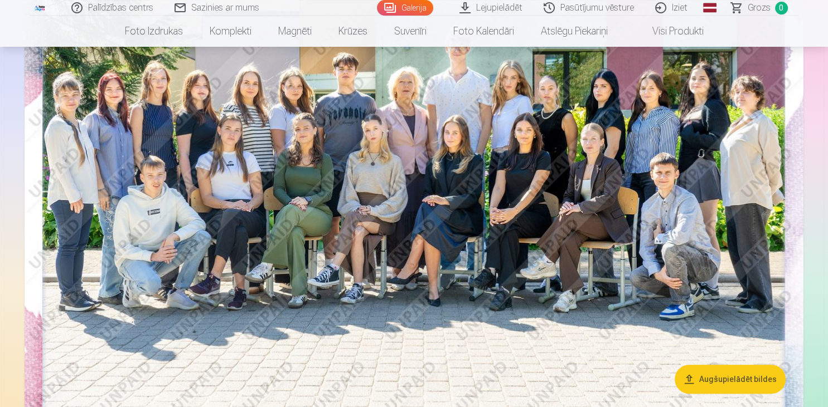
scroll to position [176, 0]
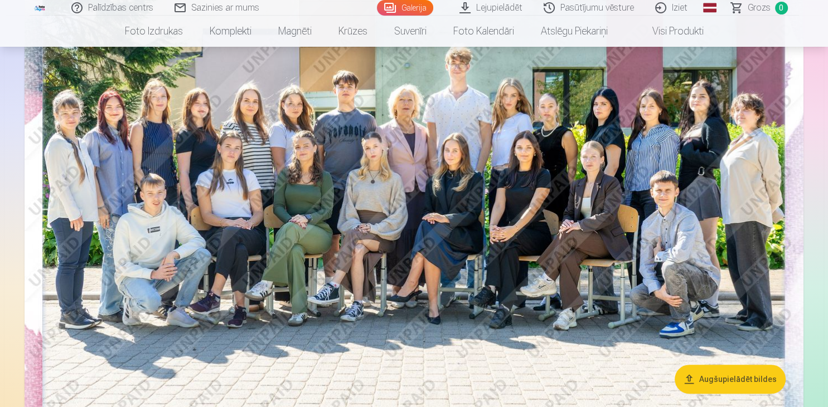
click at [718, 380] on button "Augšupielādēt bildes" at bounding box center [729, 379] width 111 height 29
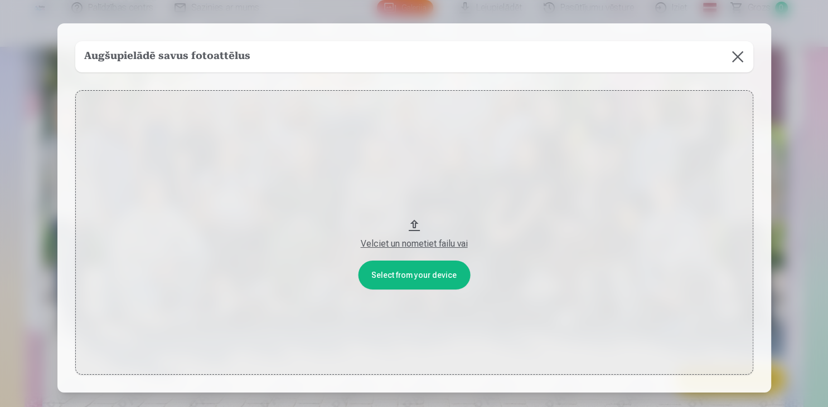
click at [409, 242] on div "Velciet un nometiet failu vai" at bounding box center [413, 243] width 655 height 13
click at [733, 57] on button at bounding box center [737, 56] width 31 height 31
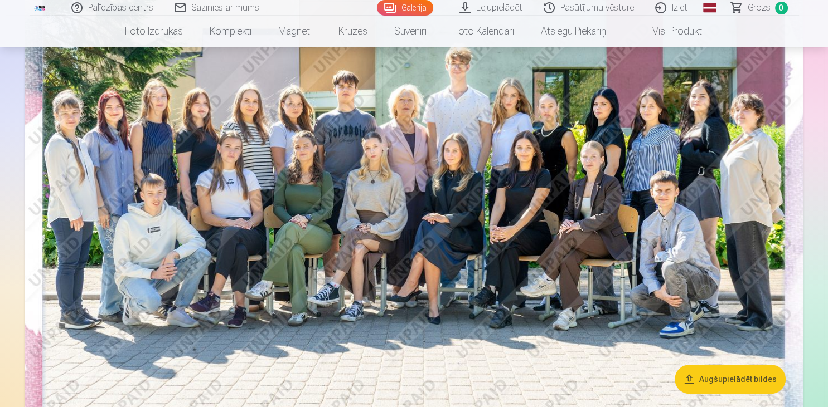
click at [673, 5] on link "Iziet" at bounding box center [671, 8] width 53 height 16
